Goal: Task Accomplishment & Management: Manage account settings

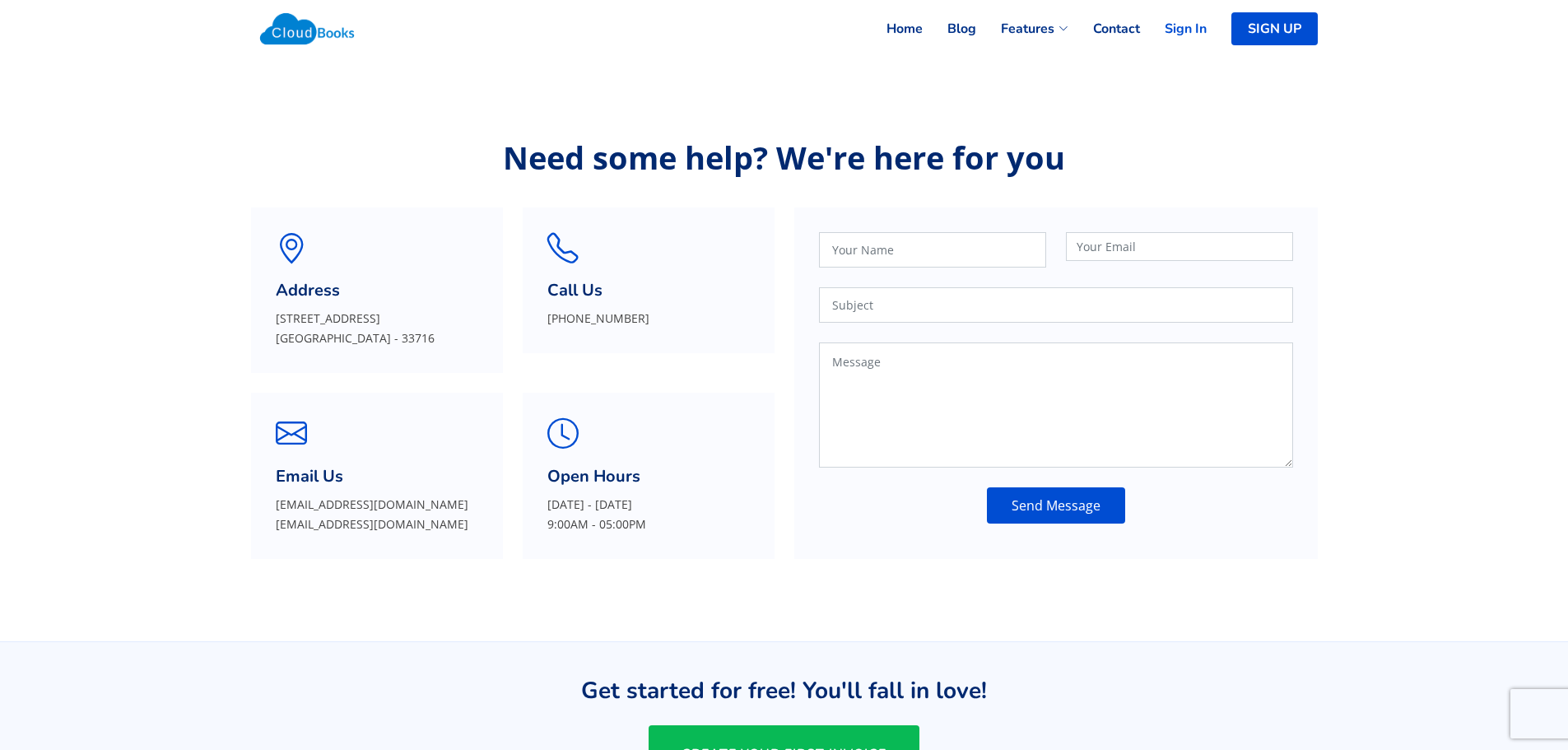
click at [1204, 43] on link "Sign In" at bounding box center [1173, 28] width 67 height 36
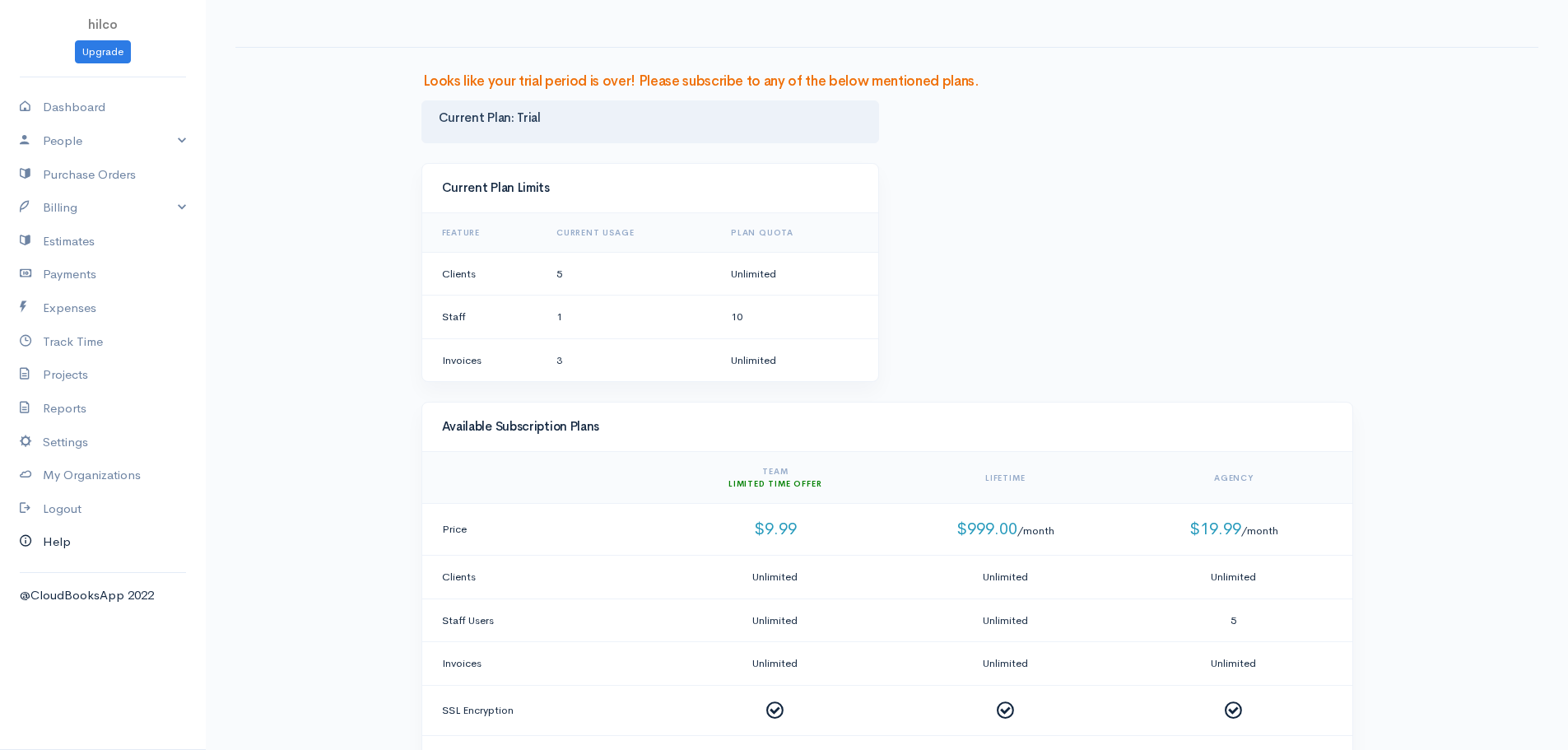
click at [59, 538] on link "Help" at bounding box center [103, 541] width 206 height 33
click at [62, 438] on link "Settings" at bounding box center [103, 442] width 206 height 33
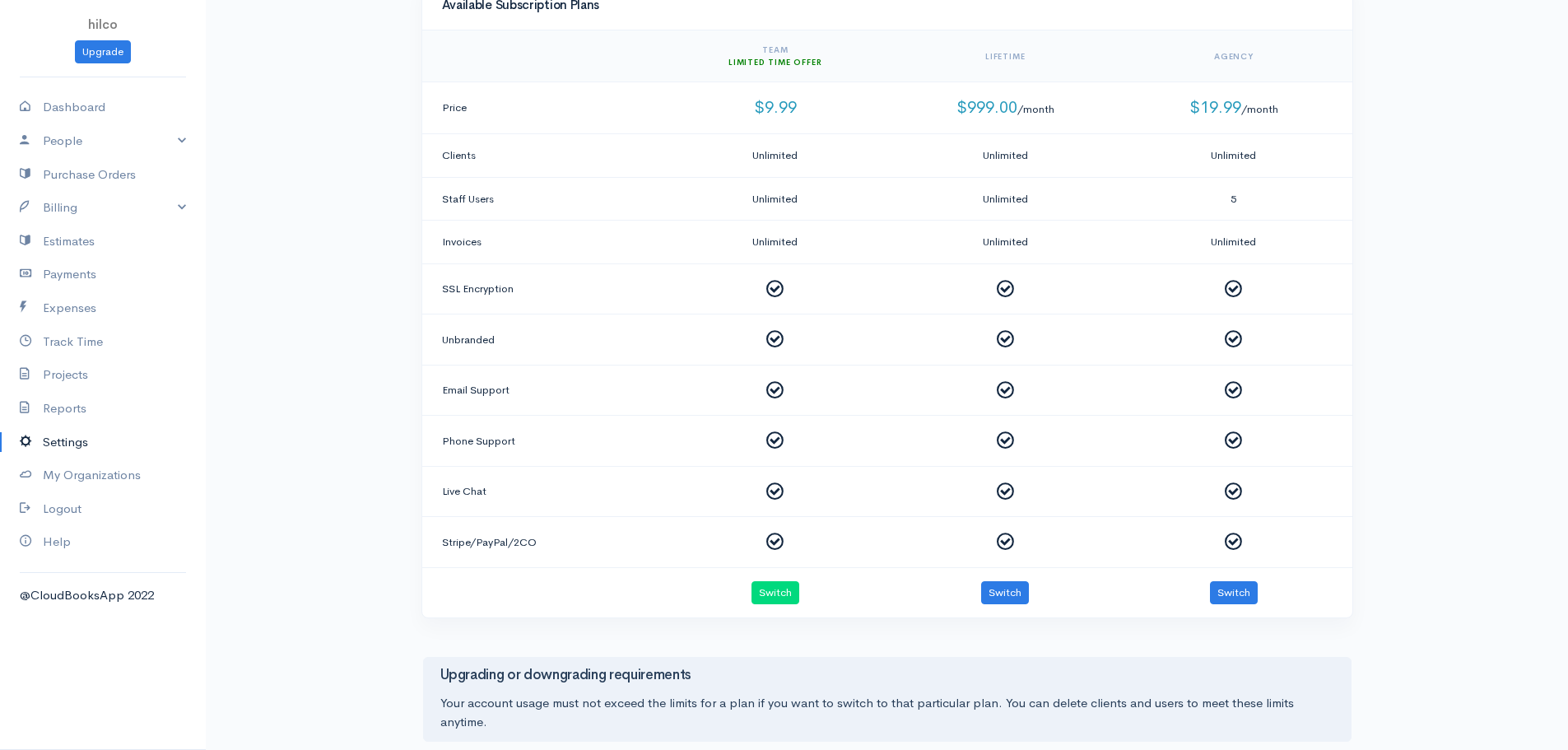
scroll to position [643, 0]
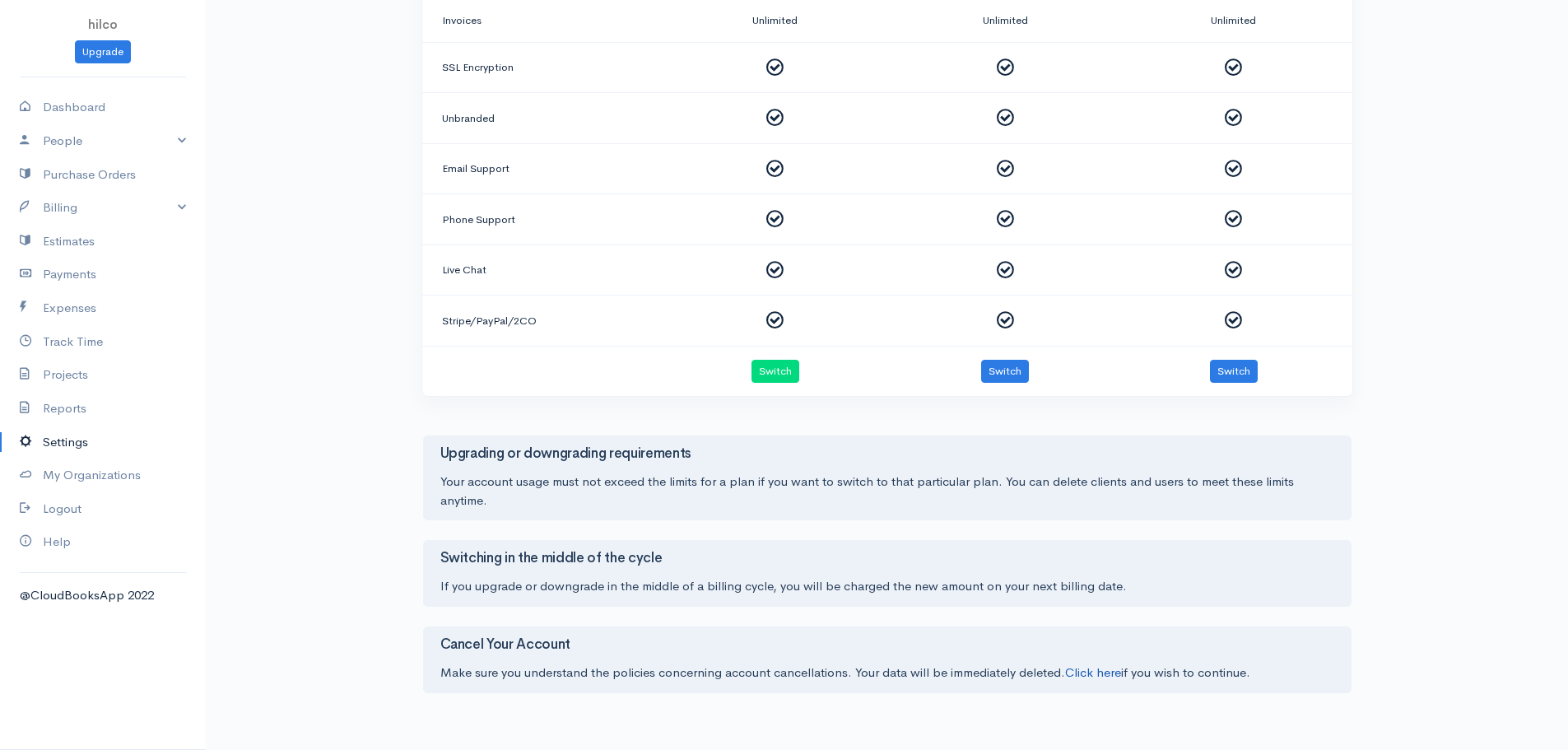
click at [1082, 674] on link "Click here" at bounding box center [1093, 672] width 56 height 16
click at [1105, 681] on div "Make sure you understand the policies concerning account cancellations. Your da…" at bounding box center [887, 672] width 893 height 19
click at [1104, 677] on link "Click here" at bounding box center [1093, 672] width 56 height 16
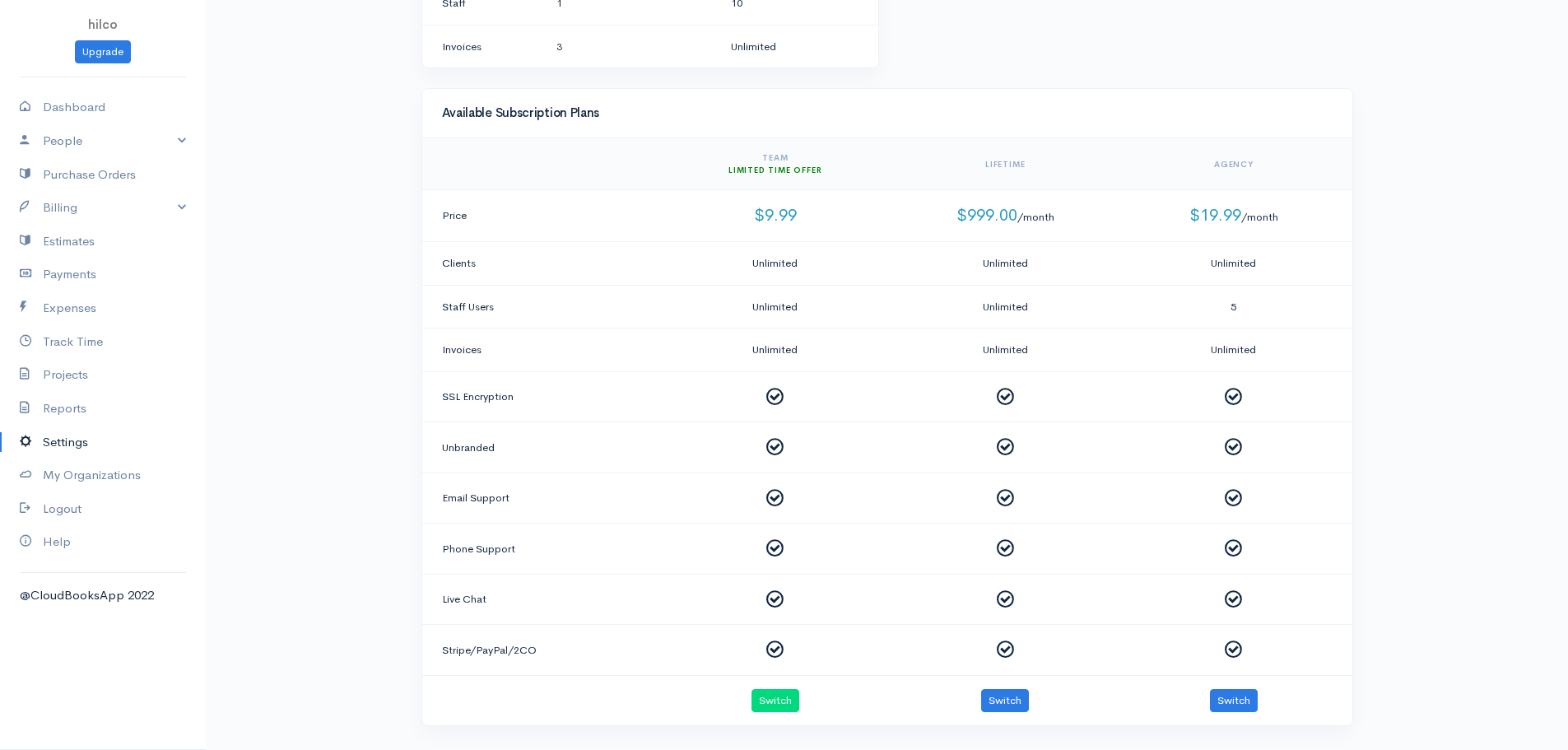
scroll to position [0, 0]
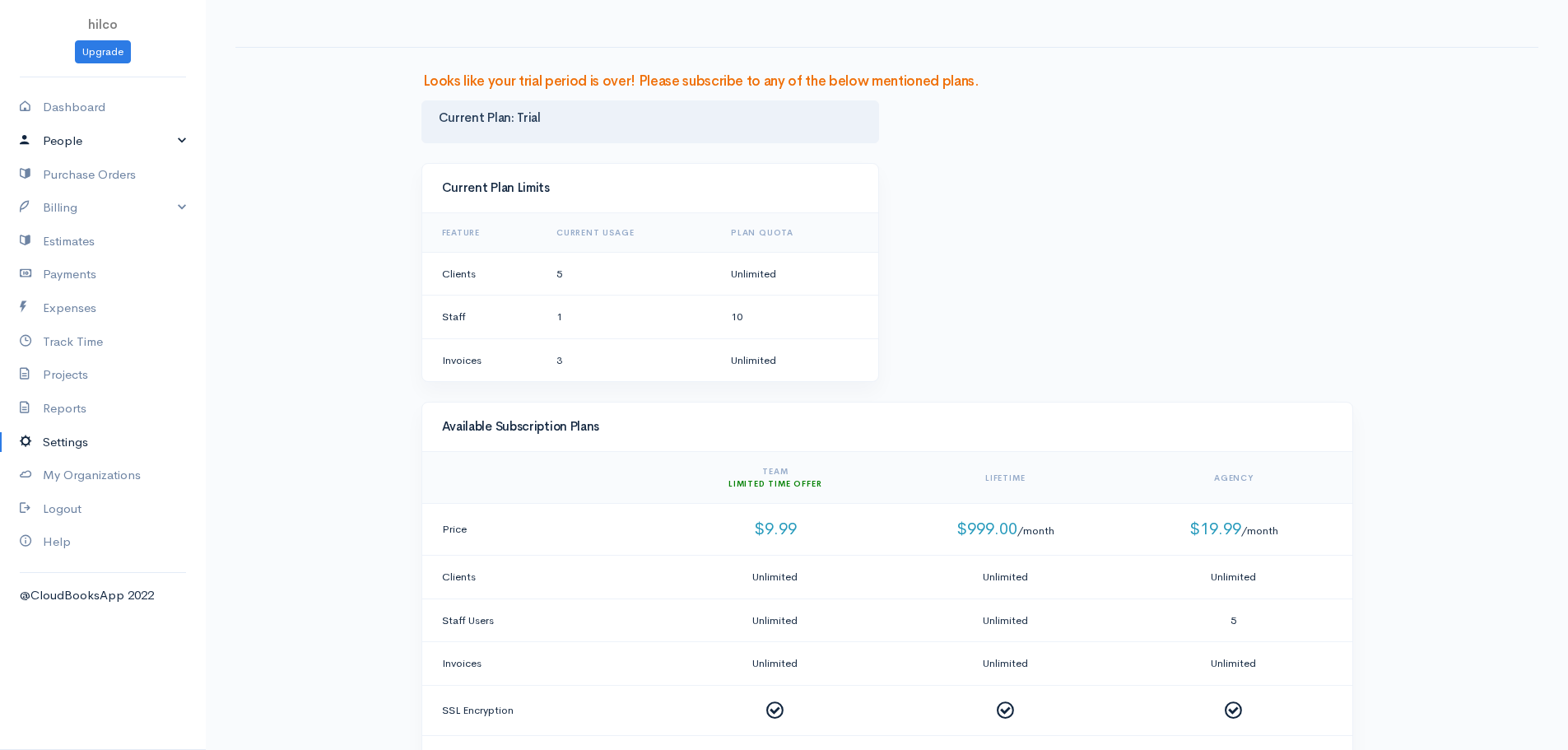
click at [69, 130] on link "People" at bounding box center [103, 141] width 206 height 33
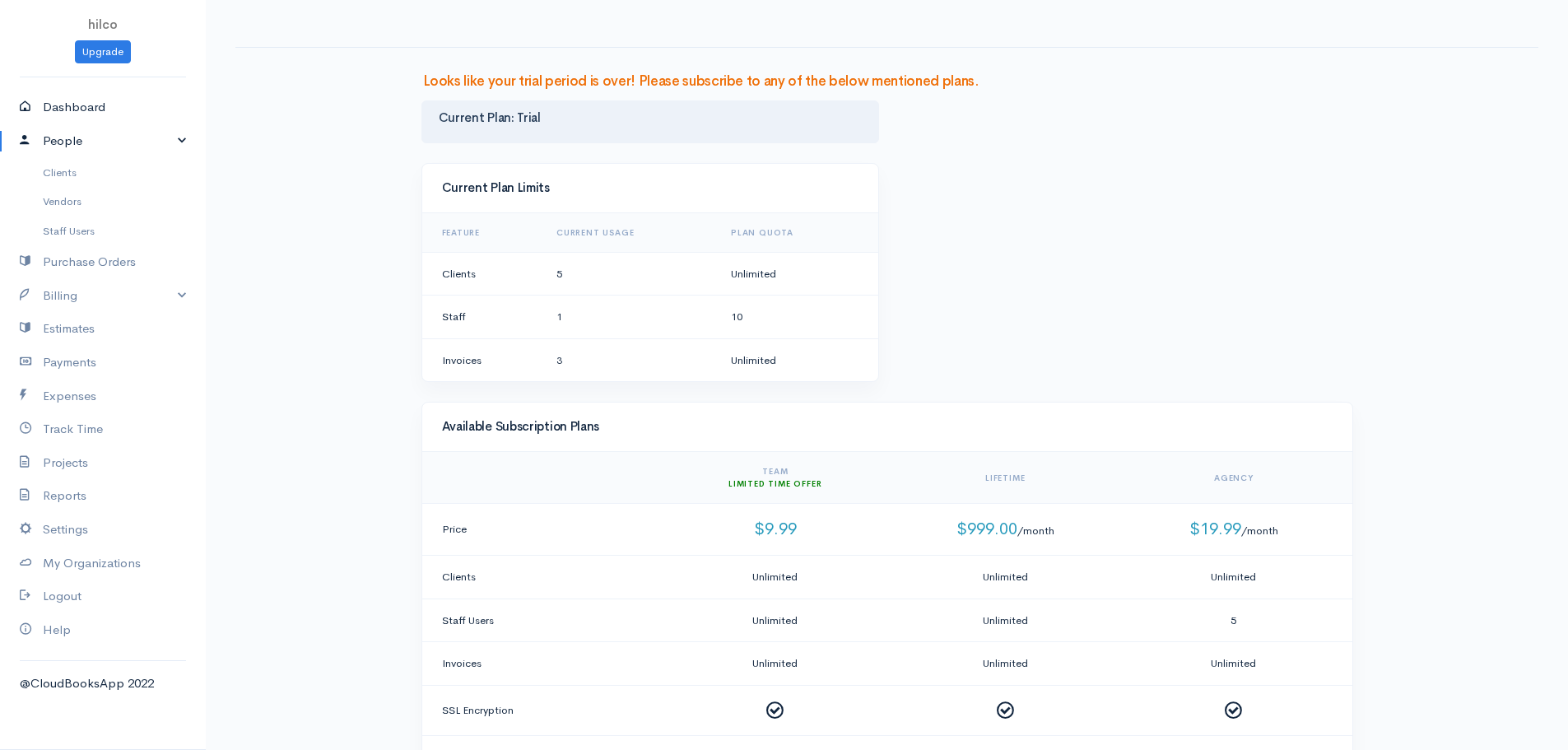
click at [89, 110] on link "Dashboard" at bounding box center [103, 108] width 206 height 33
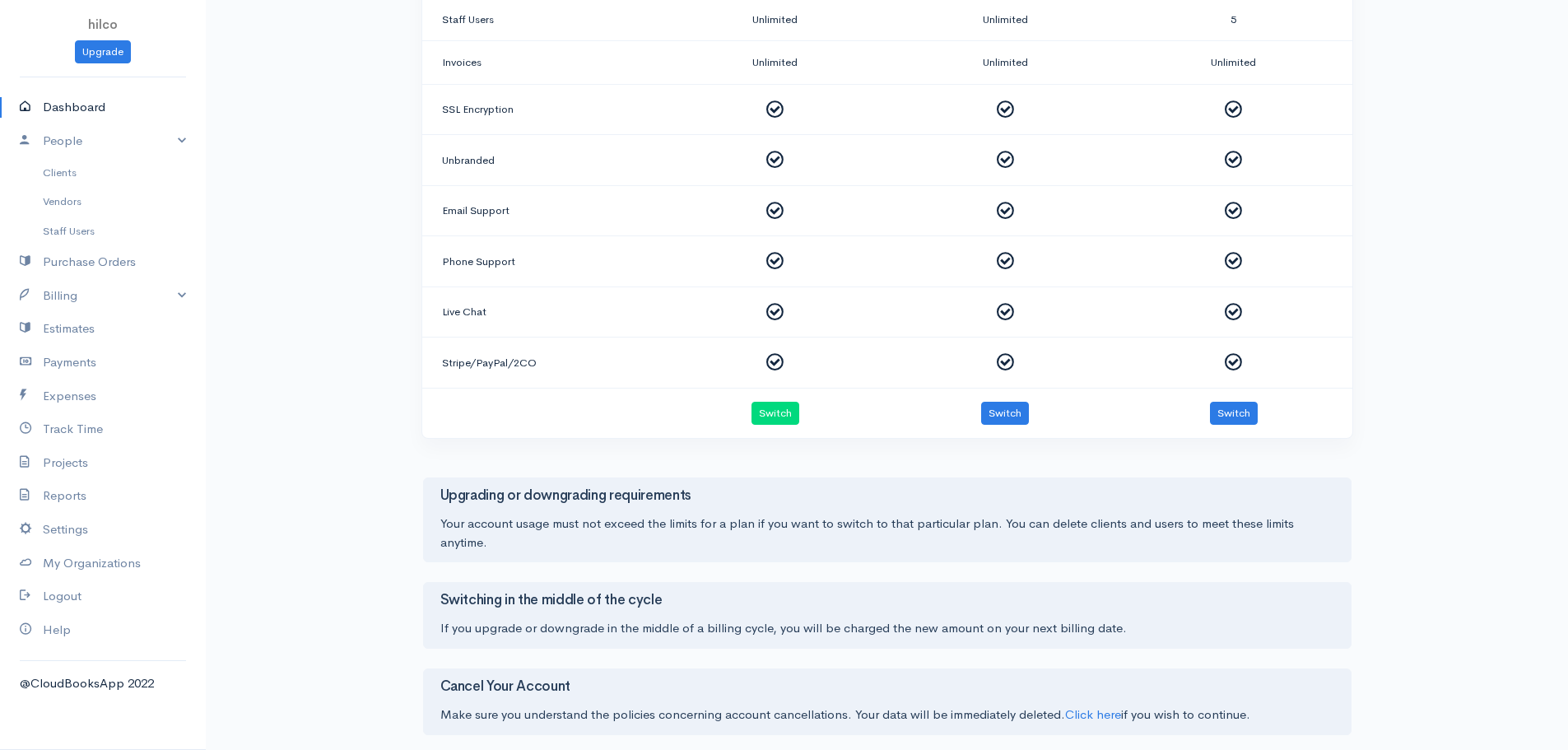
scroll to position [643, 0]
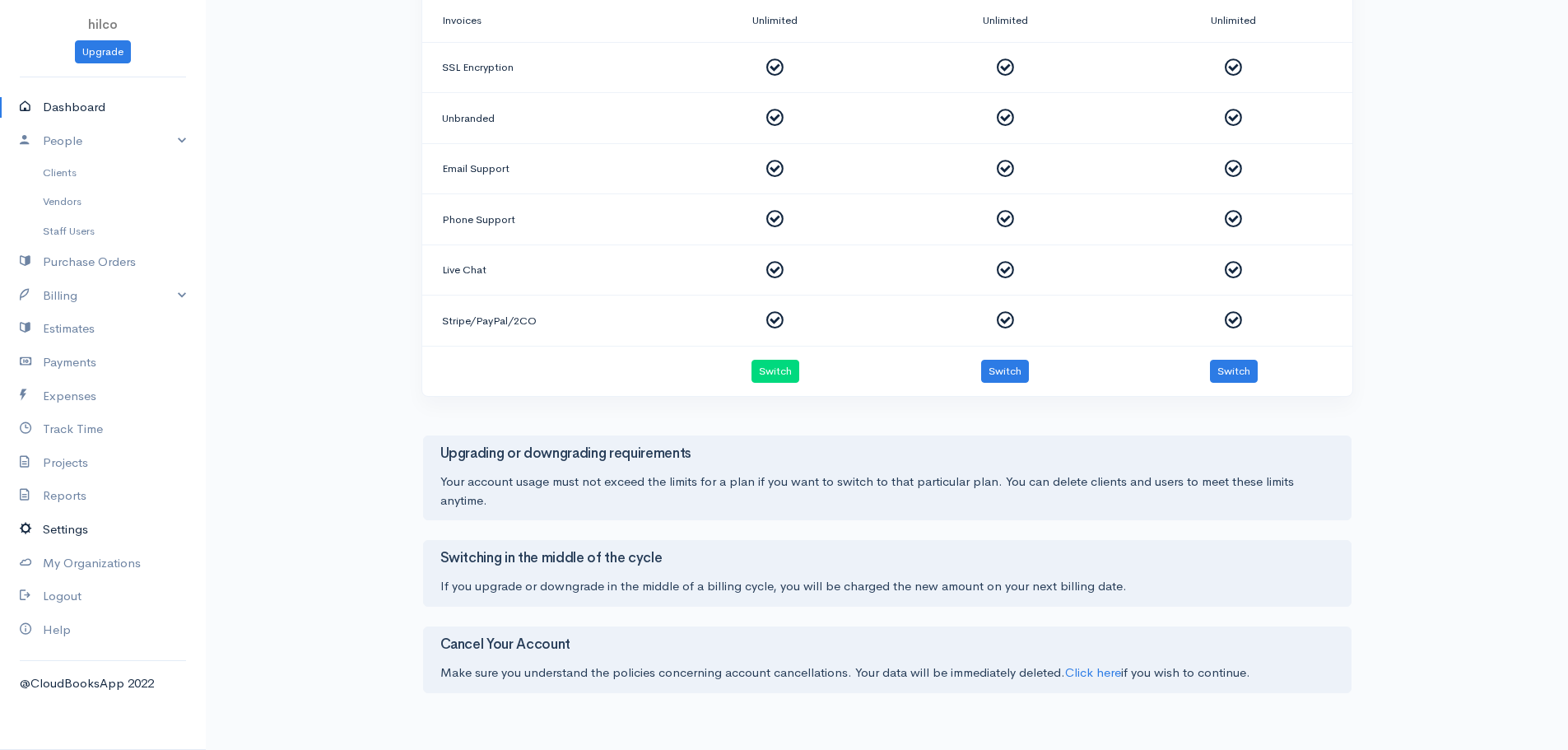
click at [73, 528] on link "Settings" at bounding box center [103, 530] width 206 height 33
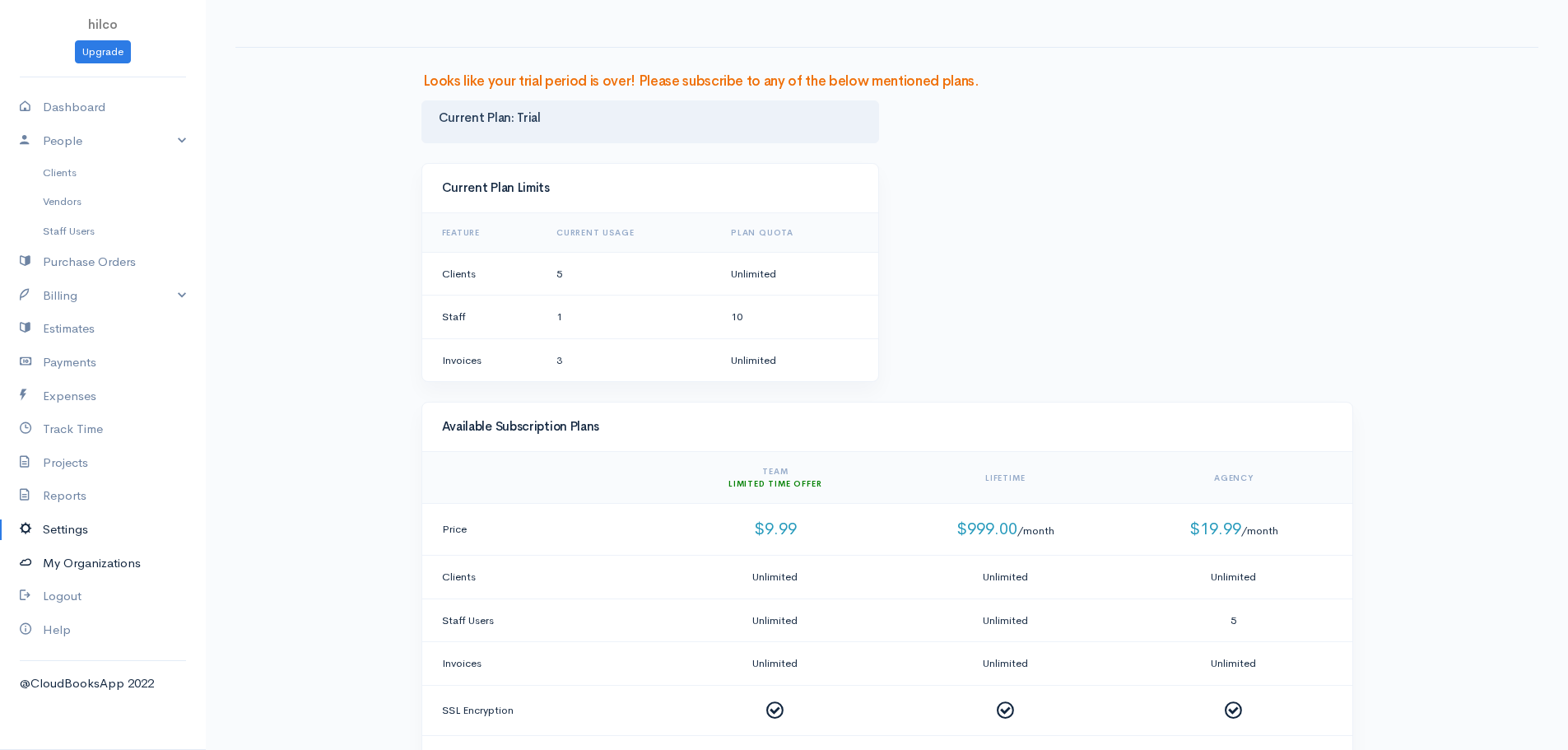
click at [121, 573] on link "My Organizations" at bounding box center [103, 563] width 206 height 33
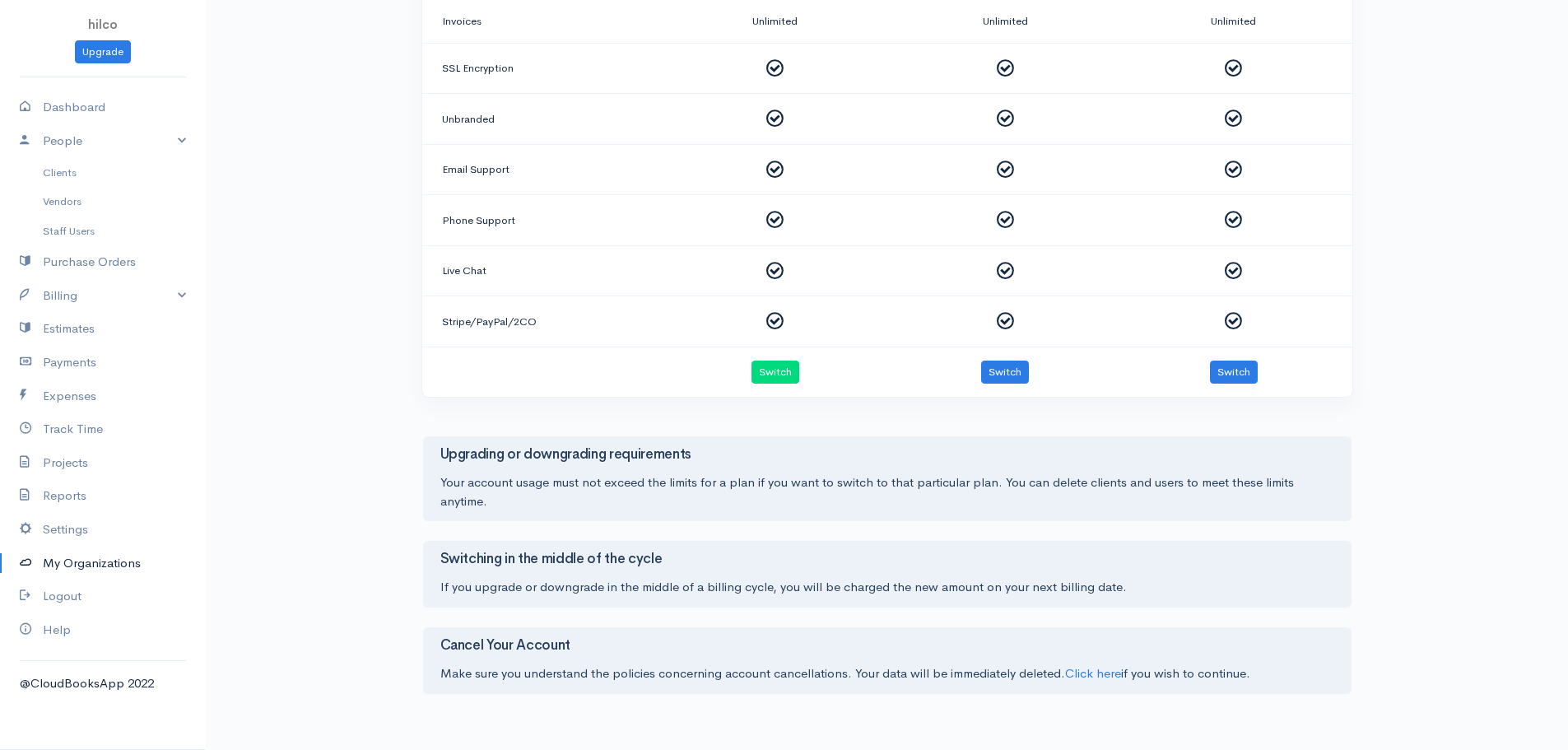
scroll to position [643, 0]
click at [1110, 671] on link "Click here" at bounding box center [1093, 672] width 56 height 16
